Goal: Information Seeking & Learning: Learn about a topic

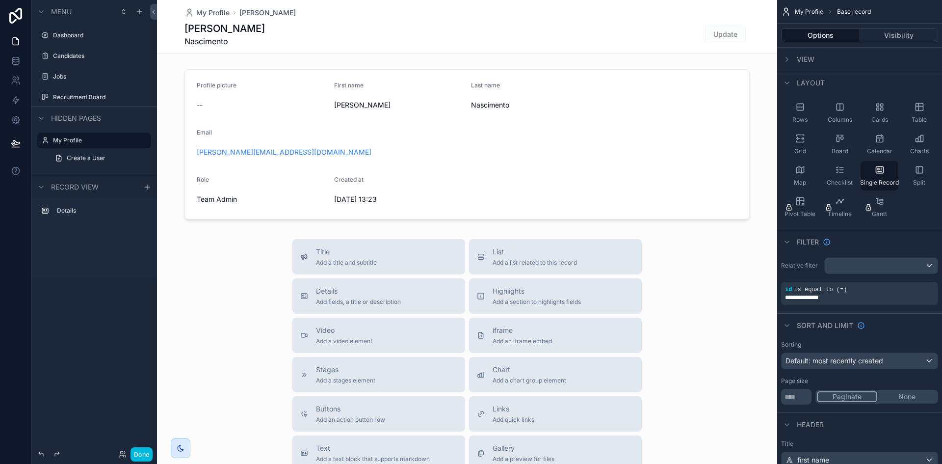
click at [77, 59] on label "Candidates" at bounding box center [99, 56] width 92 height 8
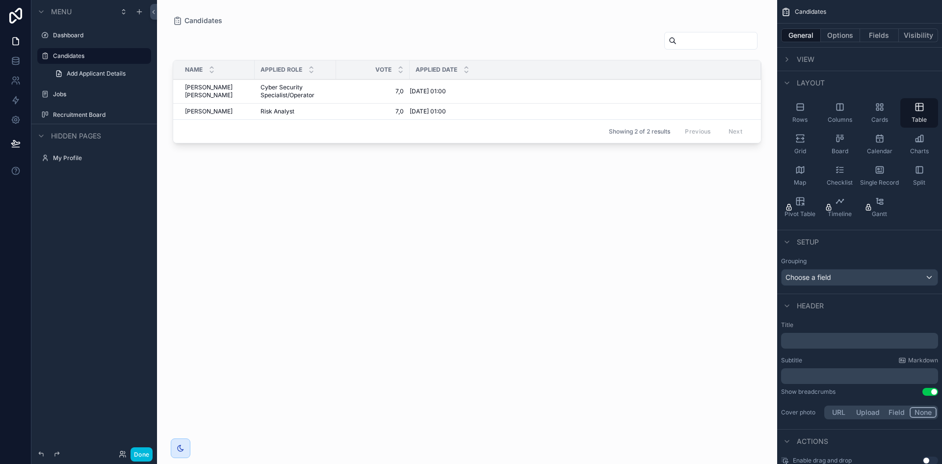
click at [293, 94] on div "scrollable content" at bounding box center [467, 226] width 620 height 452
click at [293, 94] on span "Cyber Security Specialist/Operator" at bounding box center [296, 91] width 70 height 16
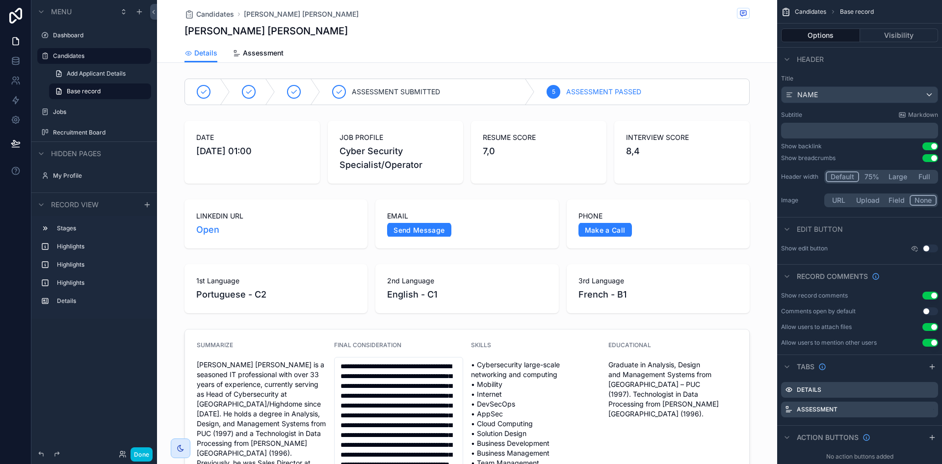
click at [247, 57] on span "Assessment" at bounding box center [263, 53] width 41 height 10
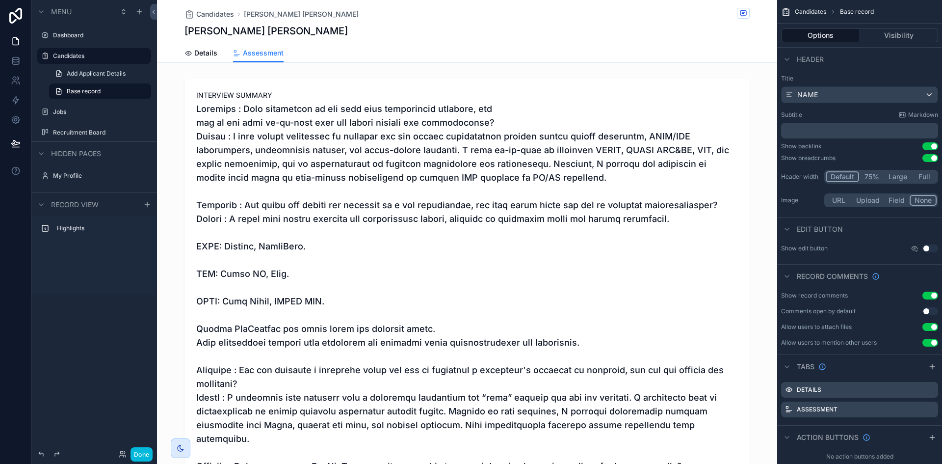
click at [202, 54] on span "Details" at bounding box center [205, 53] width 23 height 10
